Goal: Task Accomplishment & Management: Complete application form

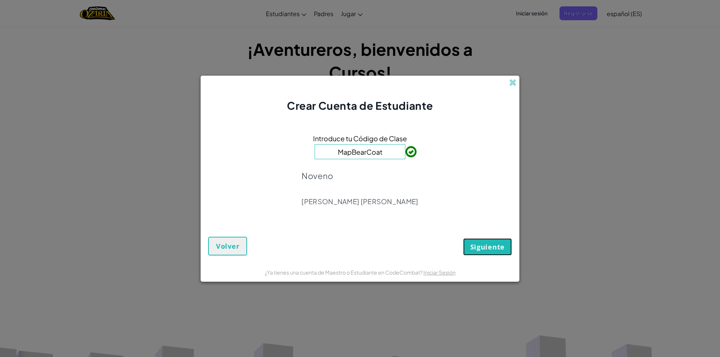
click at [476, 255] on button "Siguiente" at bounding box center [487, 247] width 49 height 17
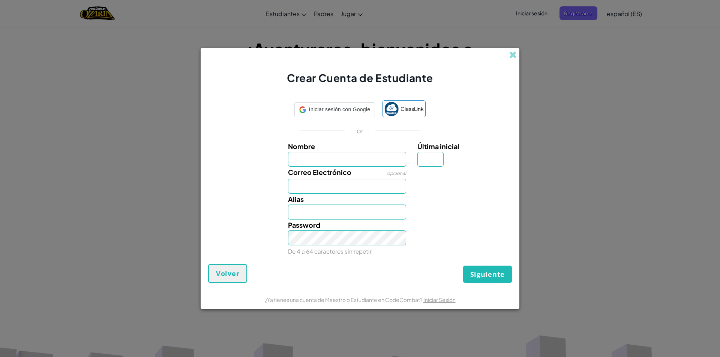
click at [323, 156] on input "Nombre" at bounding box center [347, 159] width 119 height 15
type input "[PERSON_NAME]"
click at [319, 189] on input "Correo Electrónico" at bounding box center [347, 186] width 119 height 15
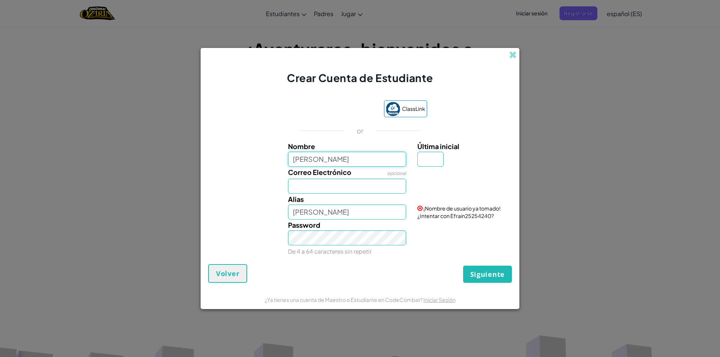
click at [344, 159] on input "[PERSON_NAME]" at bounding box center [347, 159] width 119 height 15
type input "E"
